Goal: Task Accomplishment & Management: Manage account settings

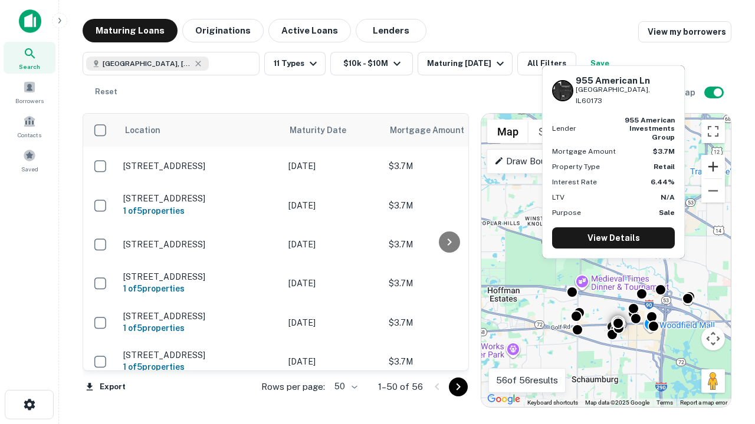
click at [713, 167] on button "Zoom in" at bounding box center [713, 167] width 24 height 24
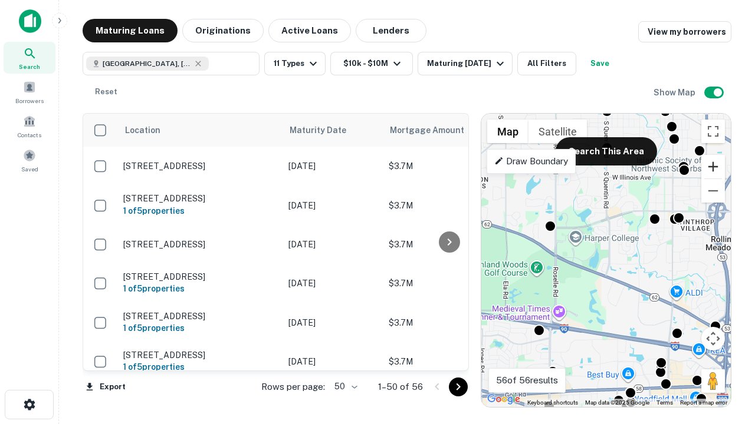
click at [713, 167] on button "Zoom in" at bounding box center [713, 167] width 24 height 24
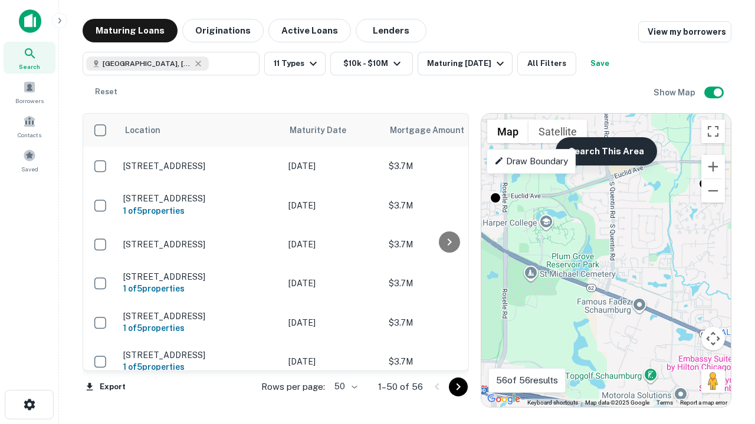
click at [605, 152] on button "Search This Area" at bounding box center [605, 151] width 101 height 28
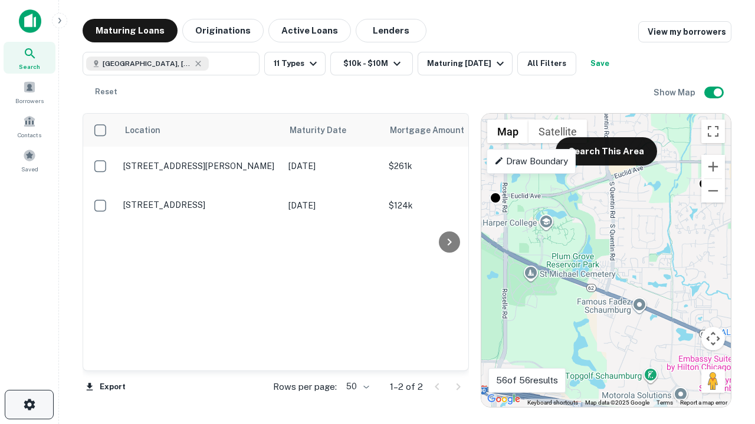
click at [29, 405] on icon "button" at bounding box center [29, 405] width 14 height 14
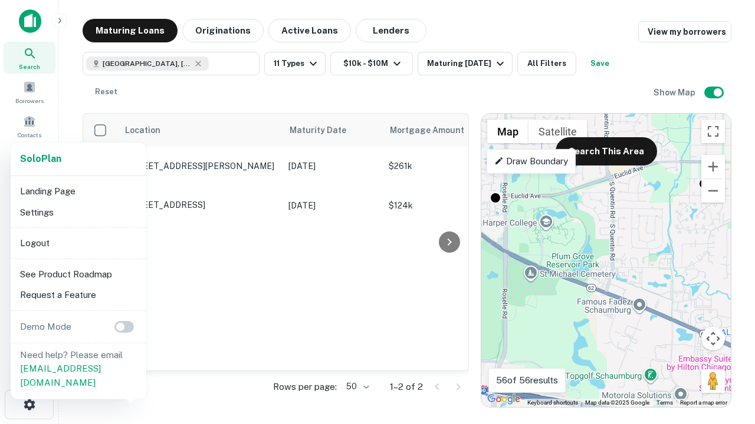
click at [78, 243] on li "Logout" at bounding box center [78, 243] width 126 height 21
